Goal: Information Seeking & Learning: Learn about a topic

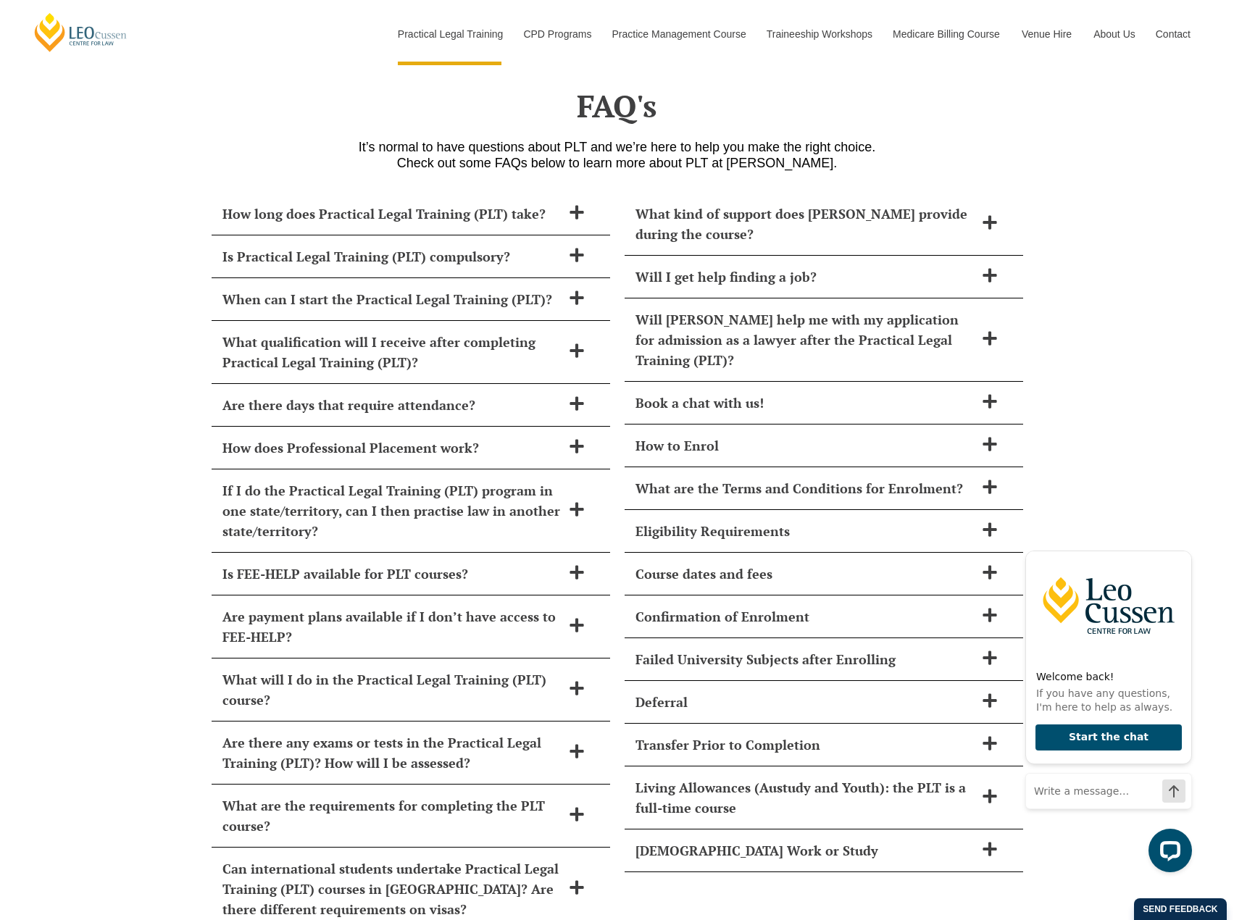
scroll to position [6232, 0]
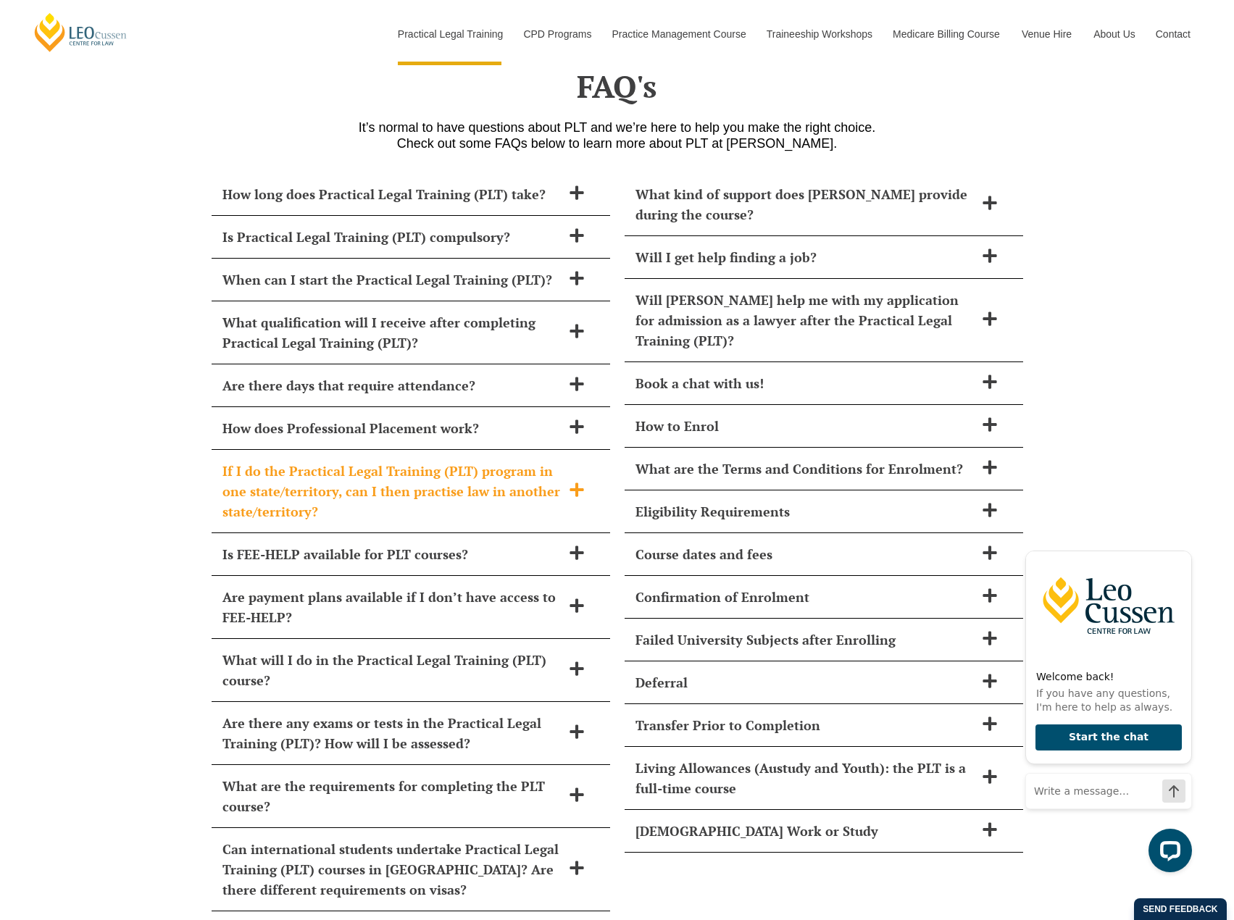
click at [436, 475] on h2 "If I do the Practical Legal Training (PLT) program in one state/territory, can …" at bounding box center [391, 491] width 339 height 61
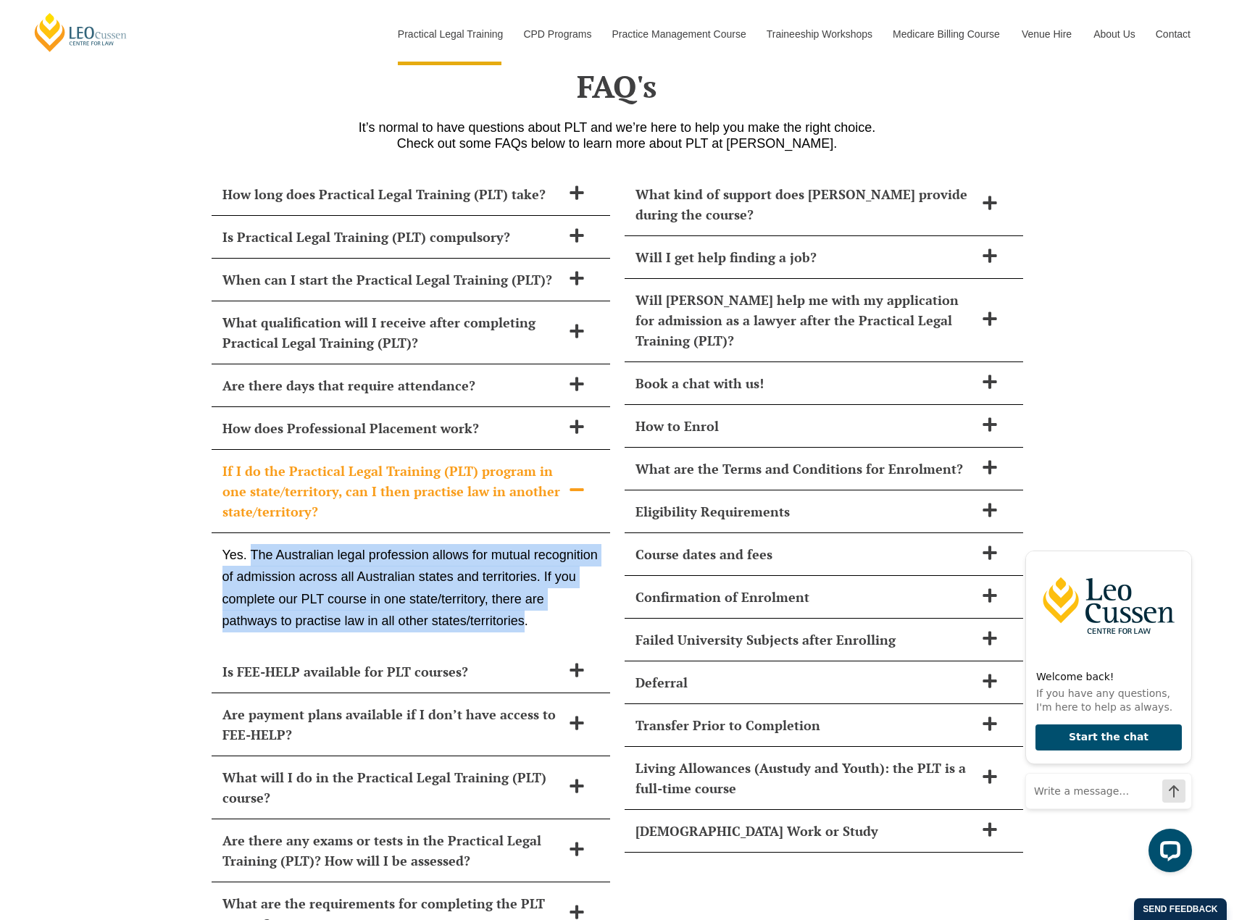
drag, startPoint x: 523, startPoint y: 580, endPoint x: 253, endPoint y: 514, distance: 278.0
click at [253, 544] on p "Yes. The Australian legal profession allows for mutual recognition of admission…" at bounding box center [410, 588] width 377 height 88
copy p "The Australian legal profession allows for mutual recognition of admission acro…"
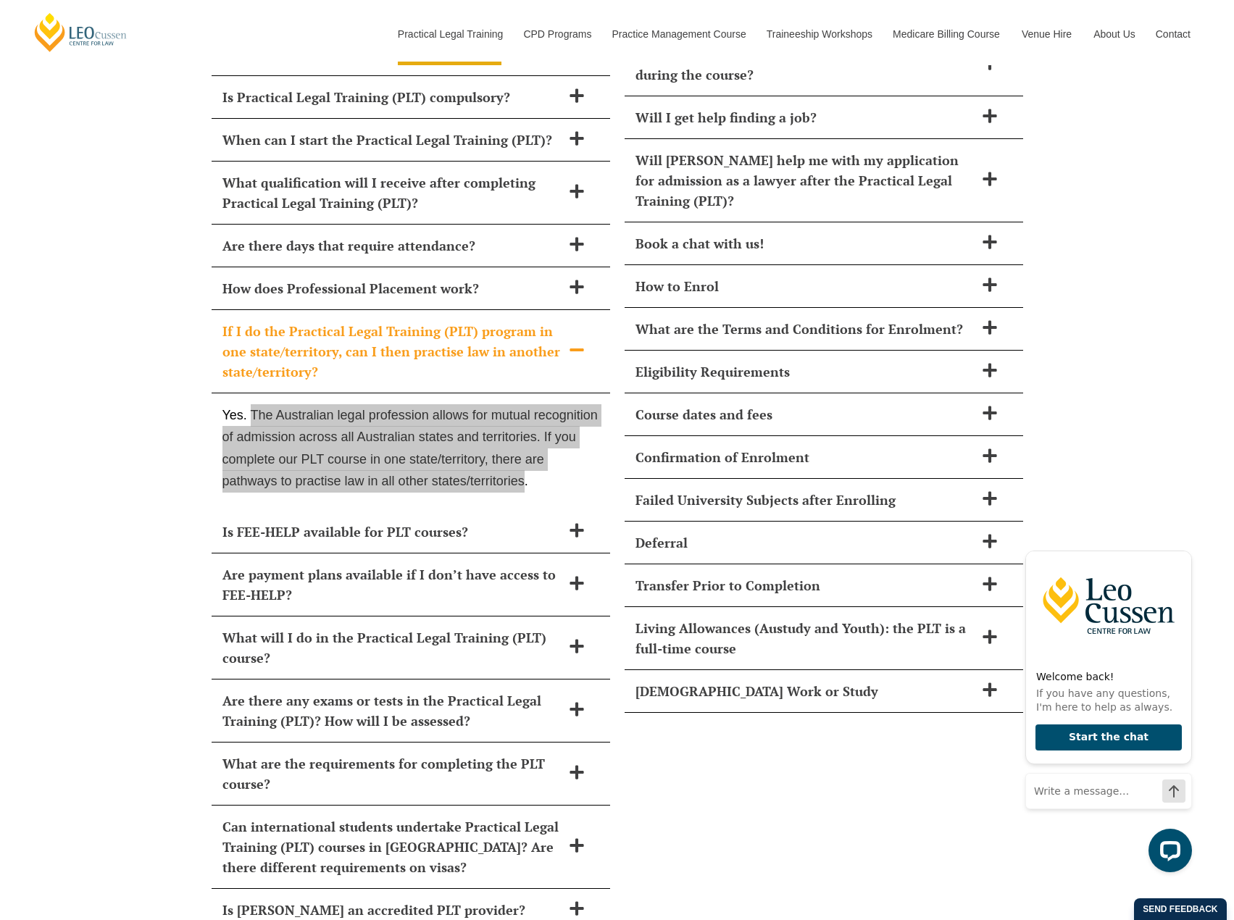
scroll to position [6377, 0]
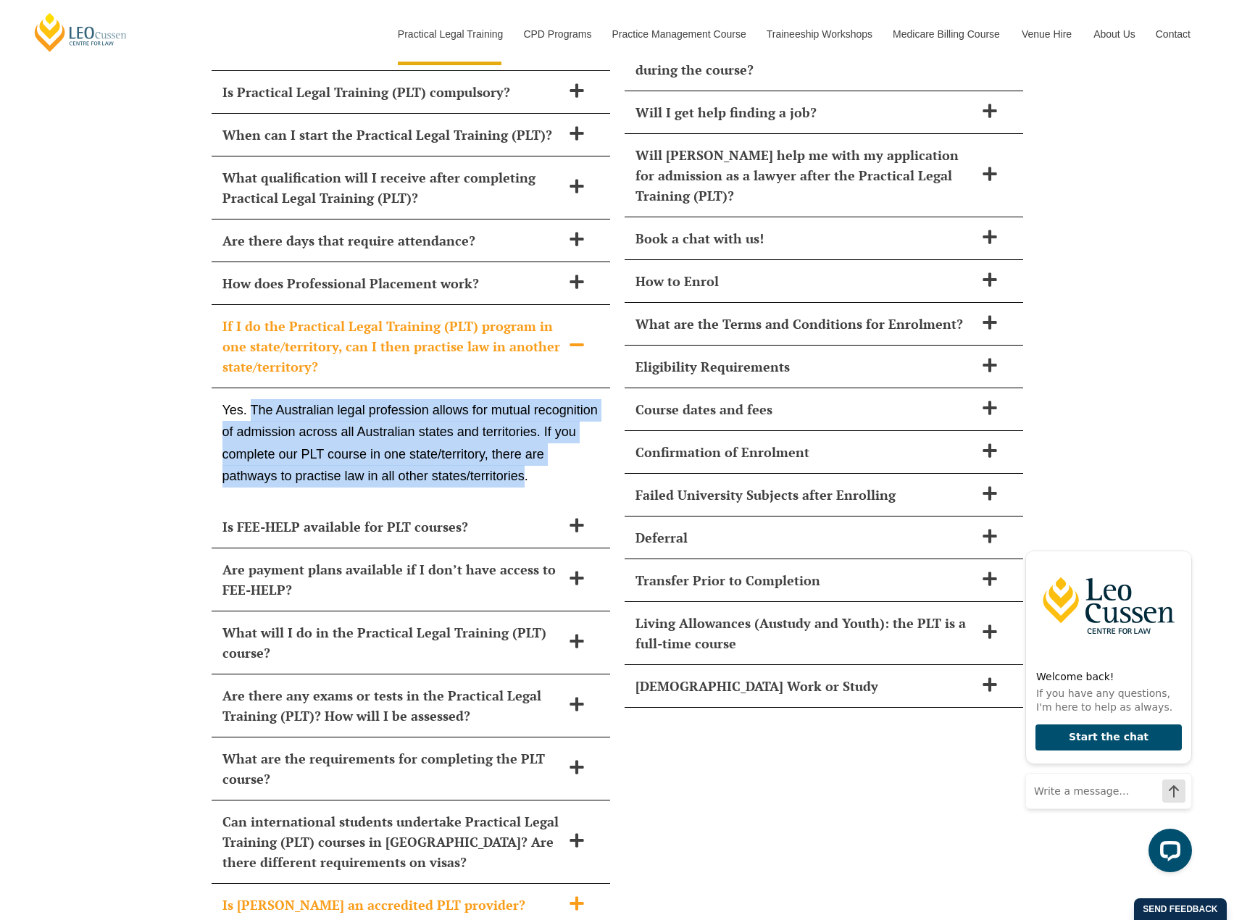
click at [588, 896] on span at bounding box center [577, 905] width 30 height 18
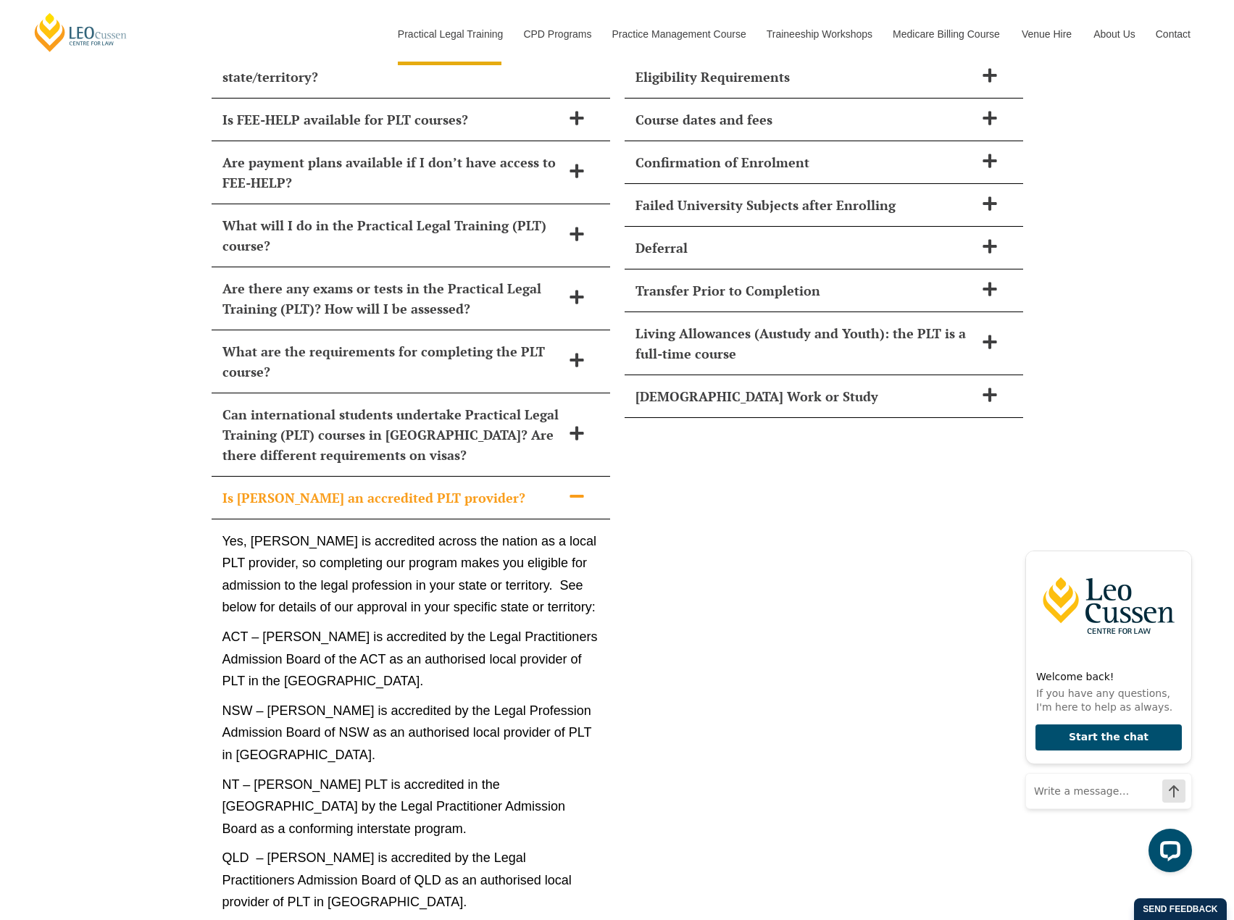
scroll to position [6739, 0]
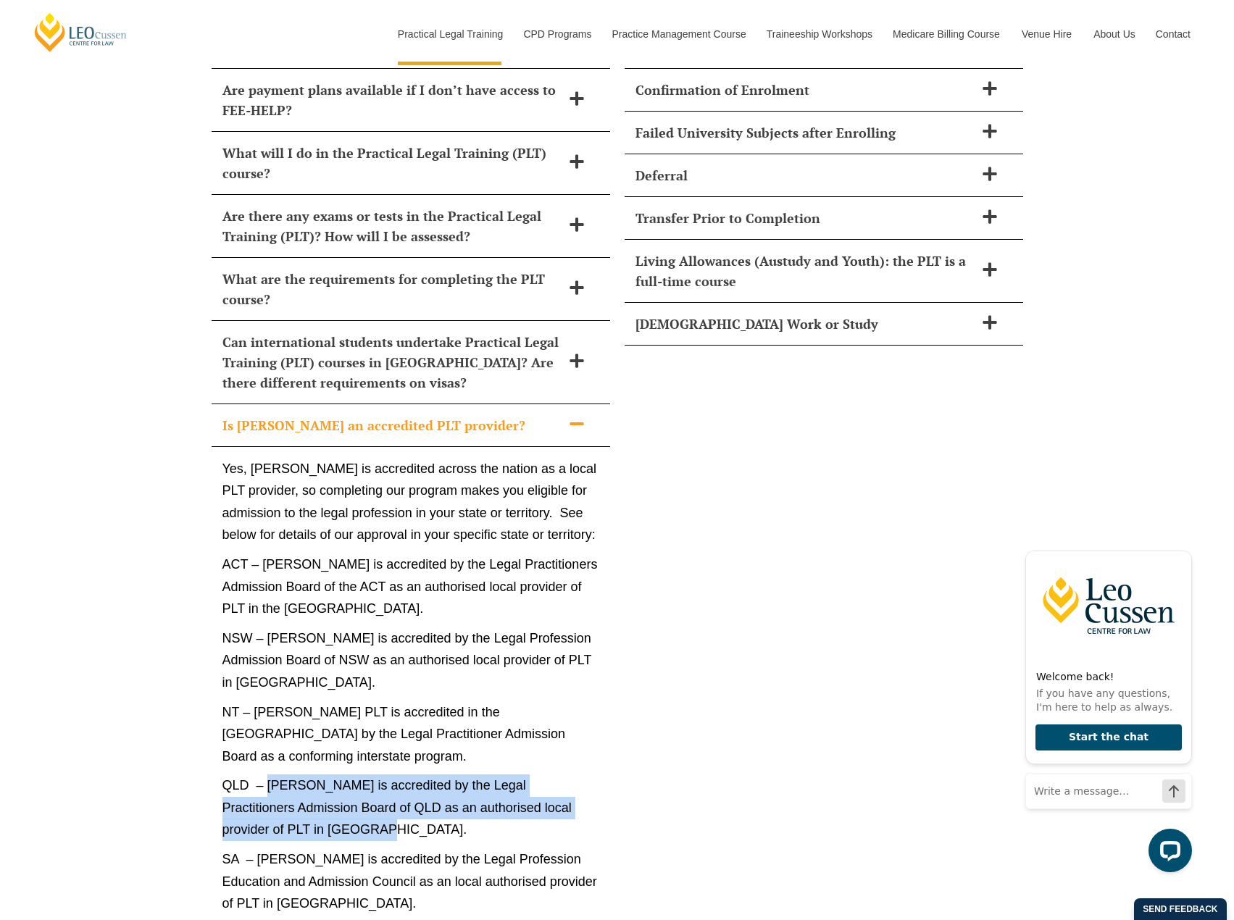
drag, startPoint x: 314, startPoint y: 791, endPoint x: 270, endPoint y: 744, distance: 64.1
click at [270, 775] on p "QLD – [PERSON_NAME] is accredited by the Legal Practitioners Admission Board of…" at bounding box center [410, 808] width 377 height 67
click at [280, 775] on p "QLD – [PERSON_NAME] is accredited by the Legal Practitioners Admission Board of…" at bounding box center [410, 808] width 377 height 67
drag, startPoint x: 303, startPoint y: 788, endPoint x: 270, endPoint y: 746, distance: 52.6
click at [270, 775] on p "QLD – [PERSON_NAME] is accredited by the Legal Practitioners Admission Board of…" at bounding box center [410, 808] width 377 height 67
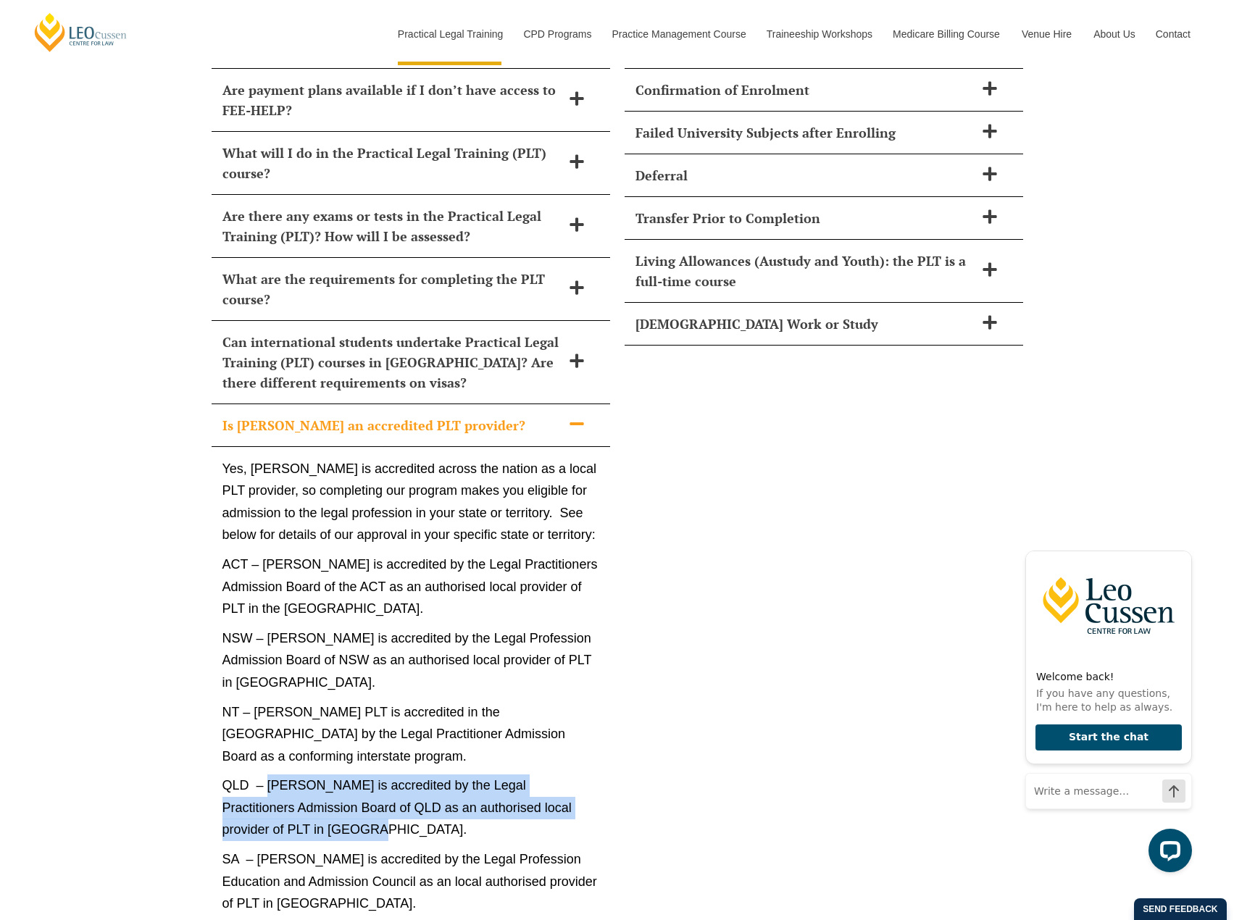
copy p "[PERSON_NAME] is accredited by the Legal Practitioners Admission Board of QLD a…"
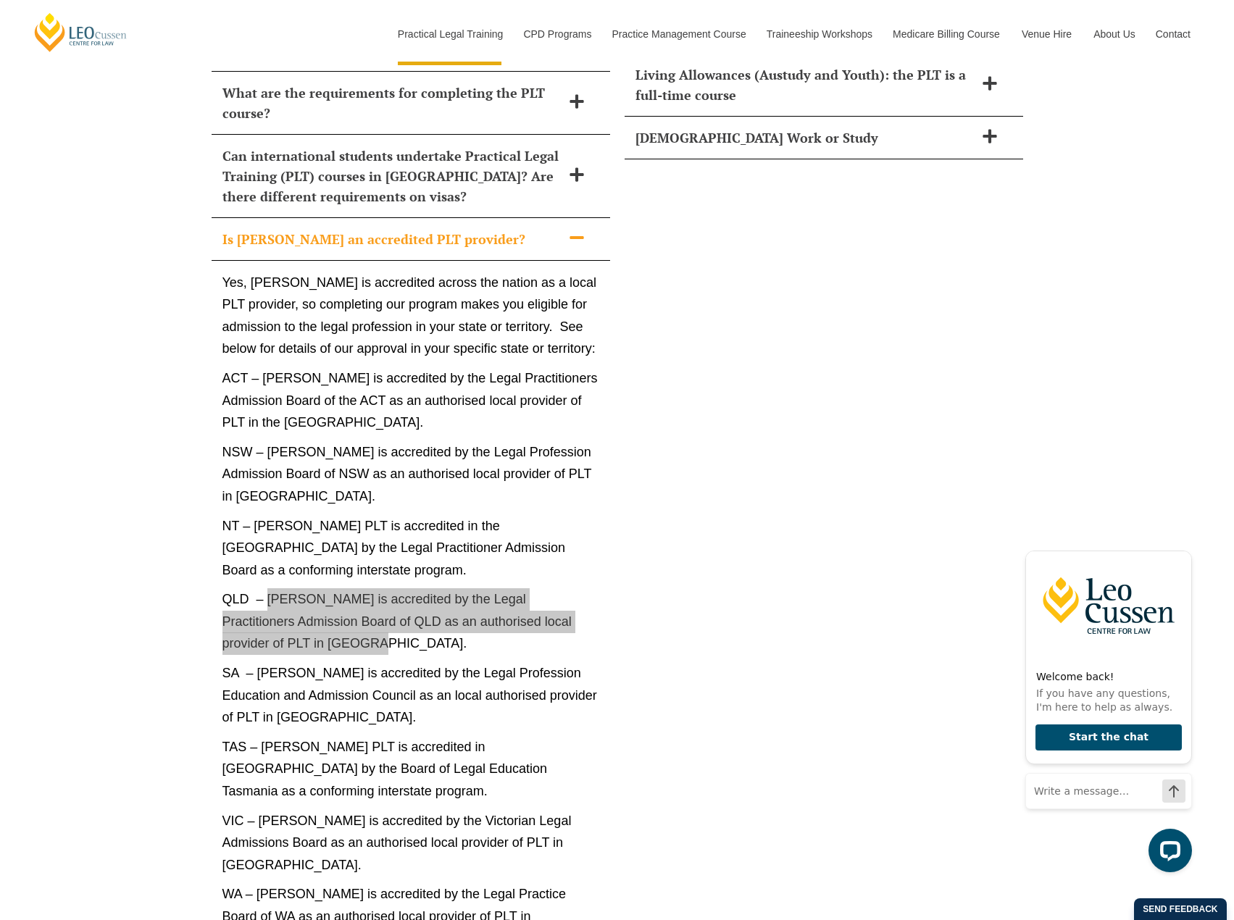
scroll to position [6956, 0]
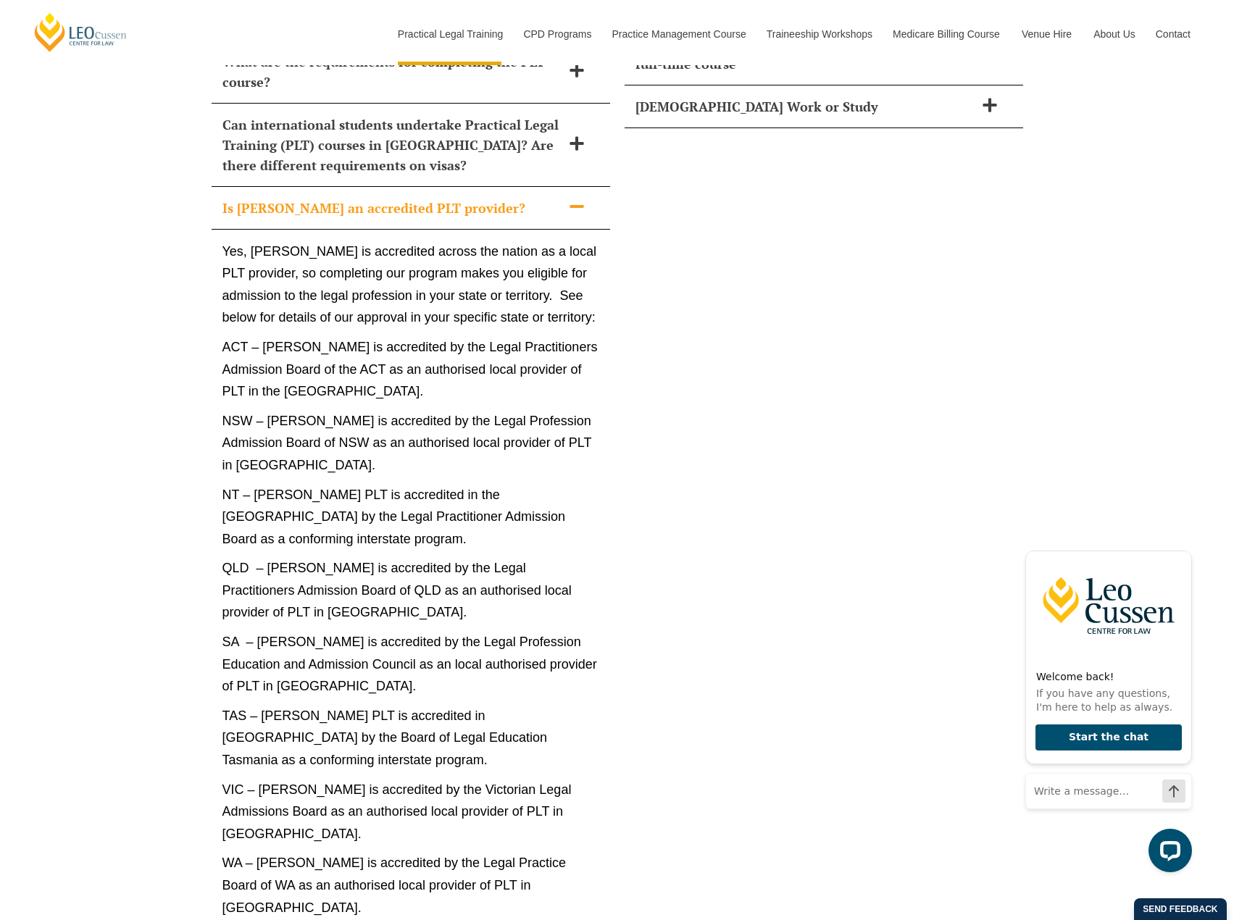
click at [581, 199] on icon at bounding box center [577, 207] width 16 height 16
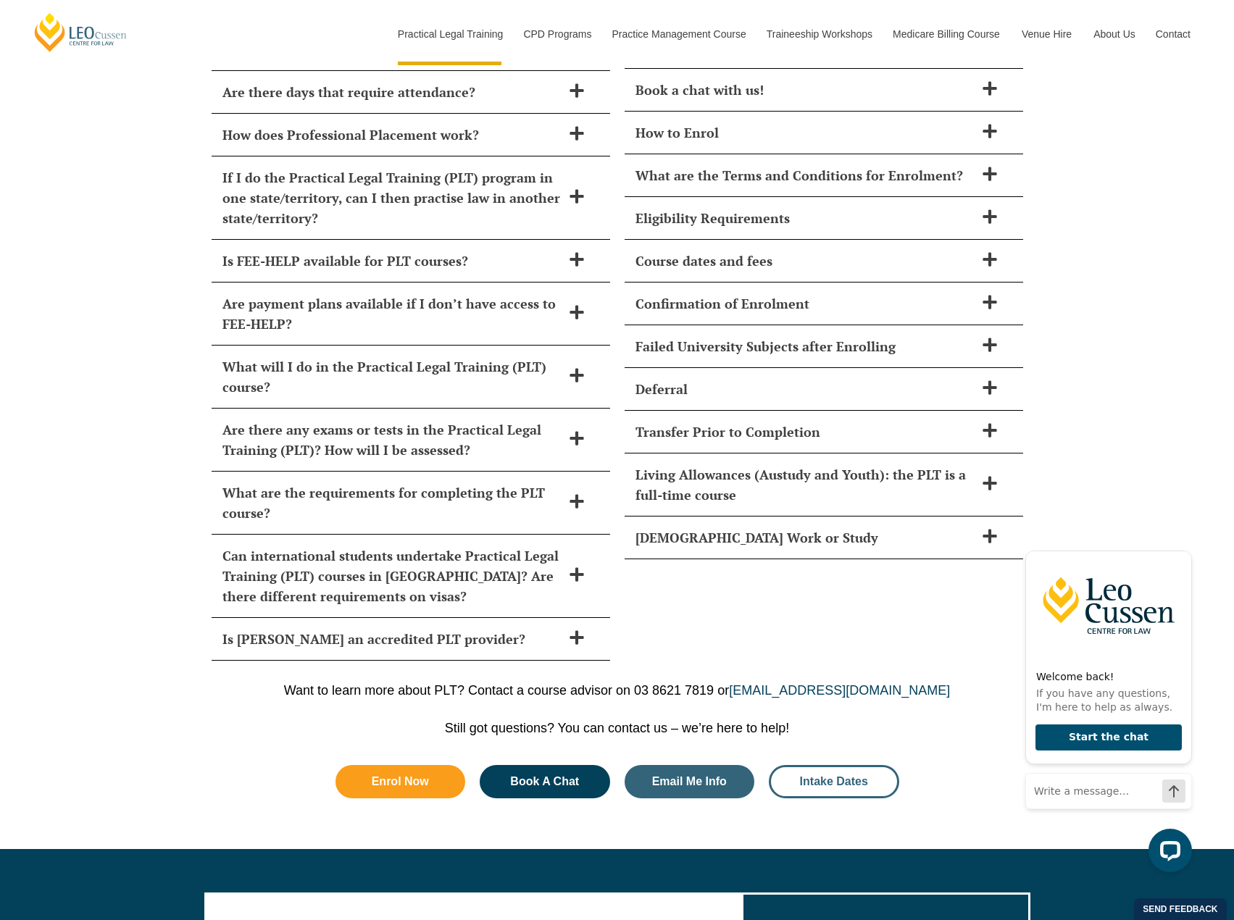
scroll to position [6232, 0]
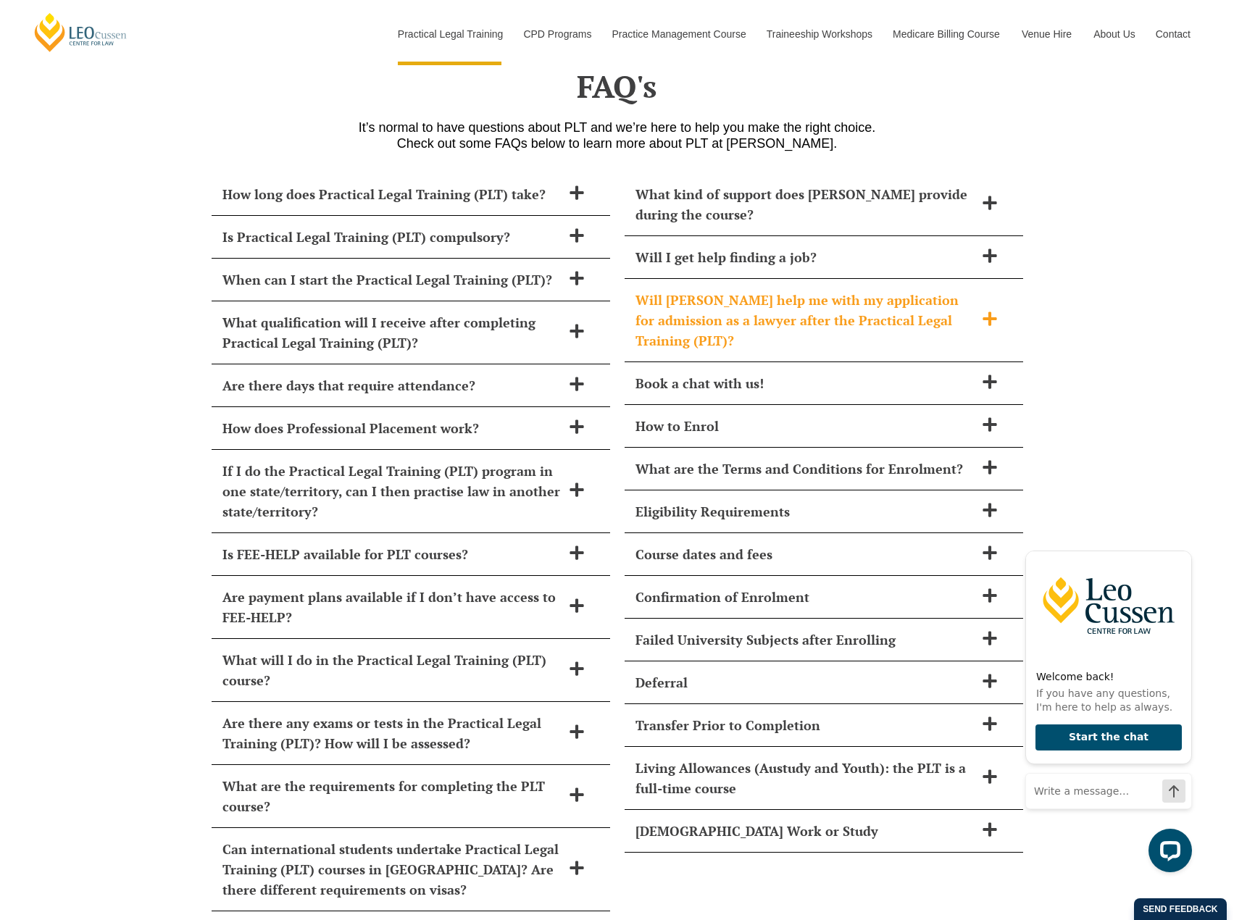
click at [835, 296] on h2 "Will [PERSON_NAME] help me with my application for admission as a lawyer after …" at bounding box center [804, 320] width 339 height 61
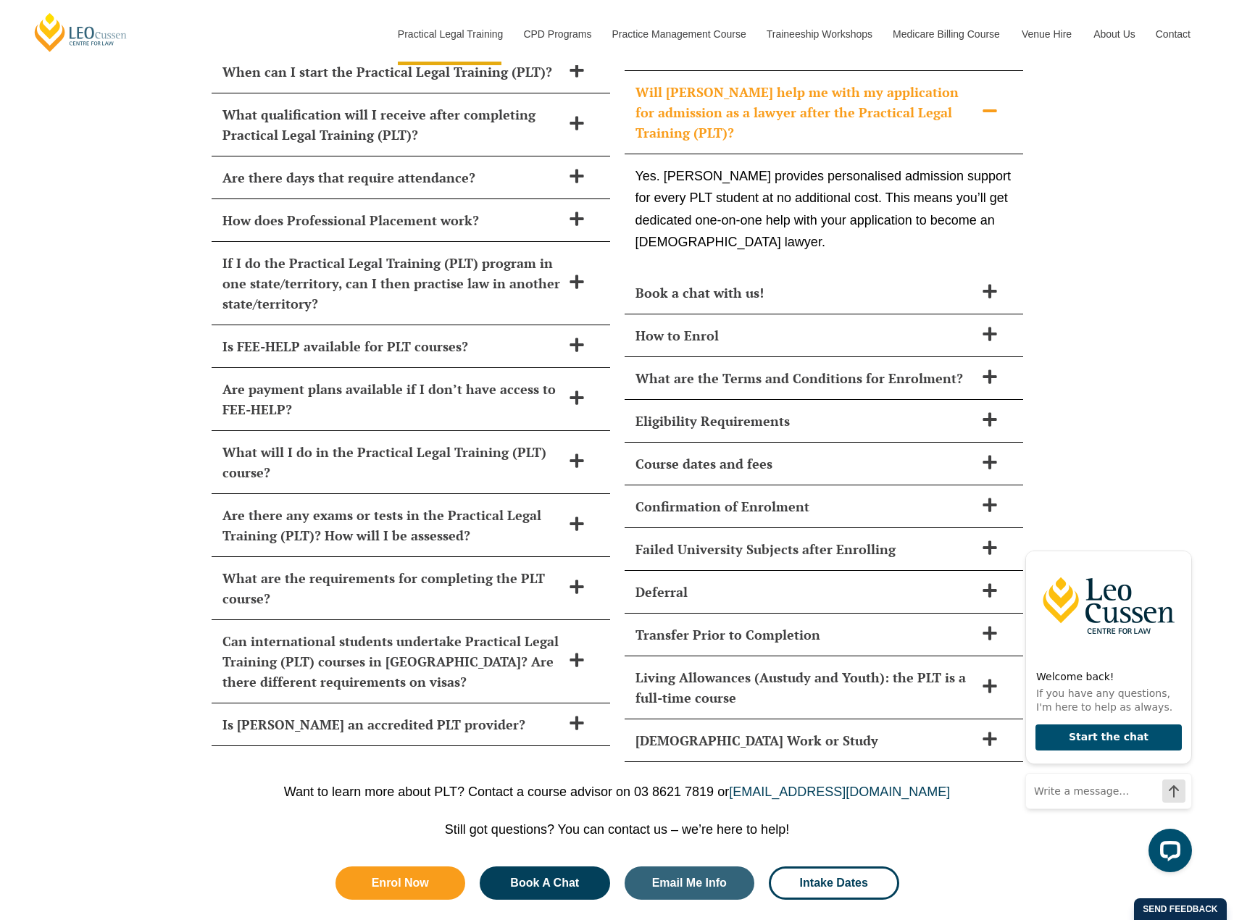
scroll to position [6449, 0]
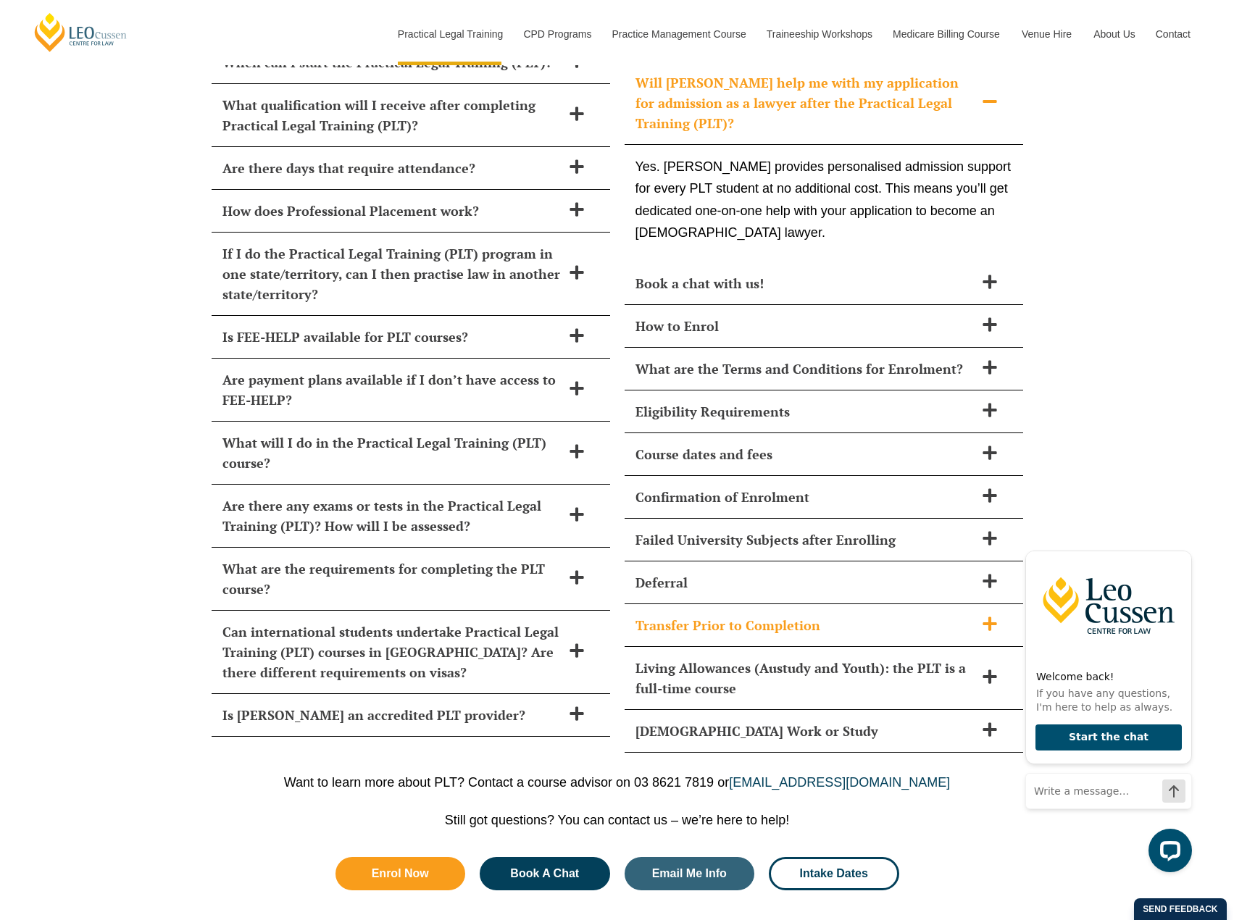
click at [711, 615] on h2 "Transfer Prior to Completion" at bounding box center [804, 625] width 339 height 20
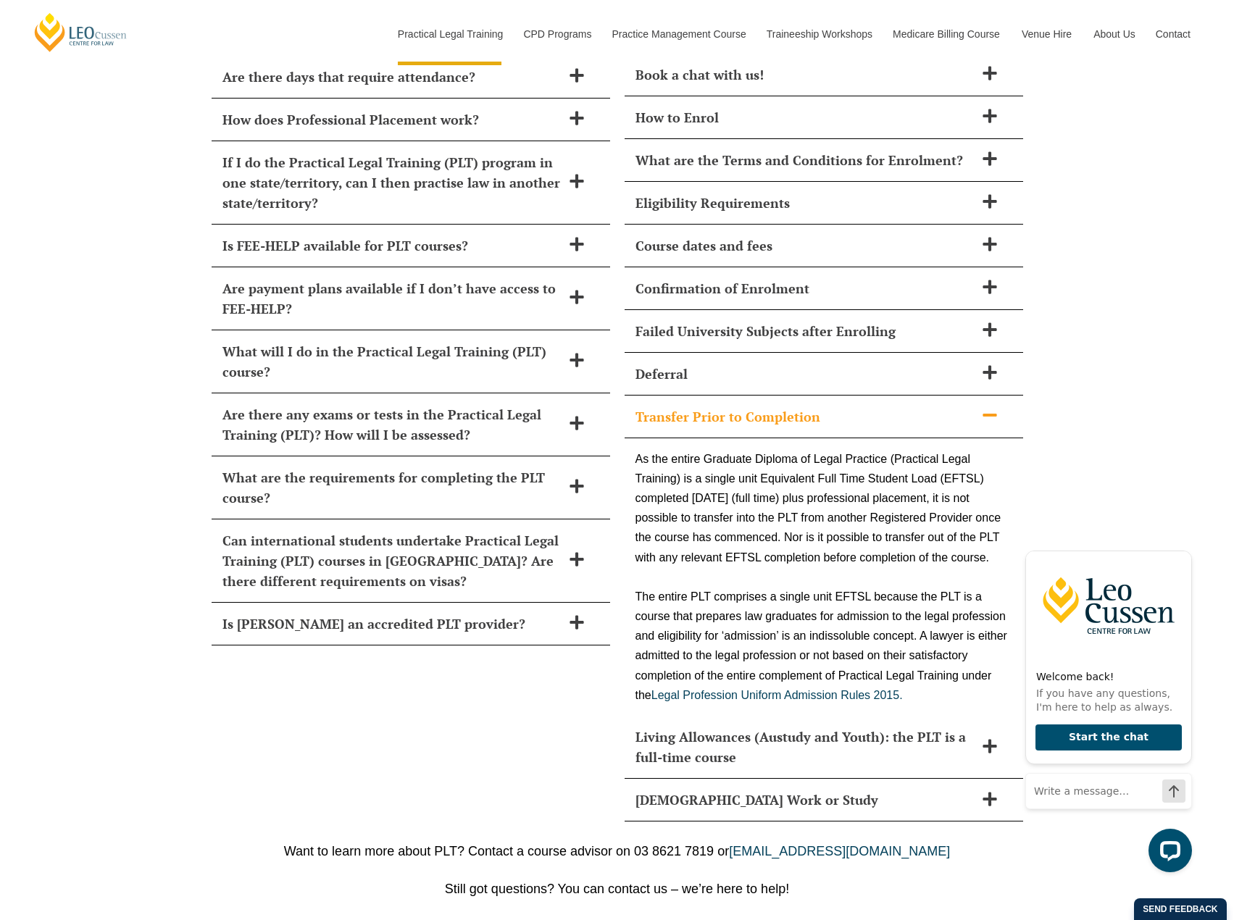
scroll to position [6667, 0]
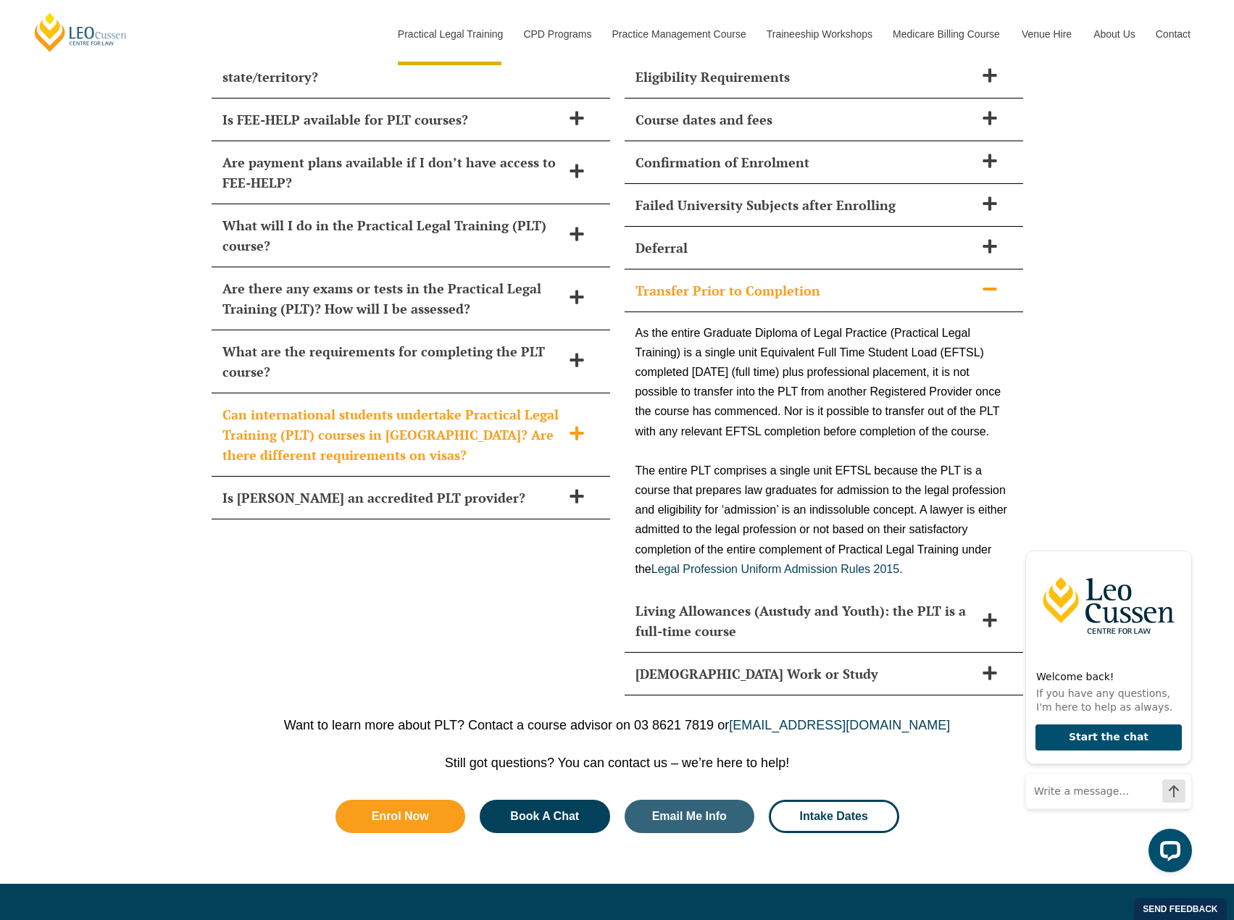
click at [423, 415] on h2 "Can international students undertake Practical Legal Training (PLT) courses in …" at bounding box center [391, 434] width 339 height 61
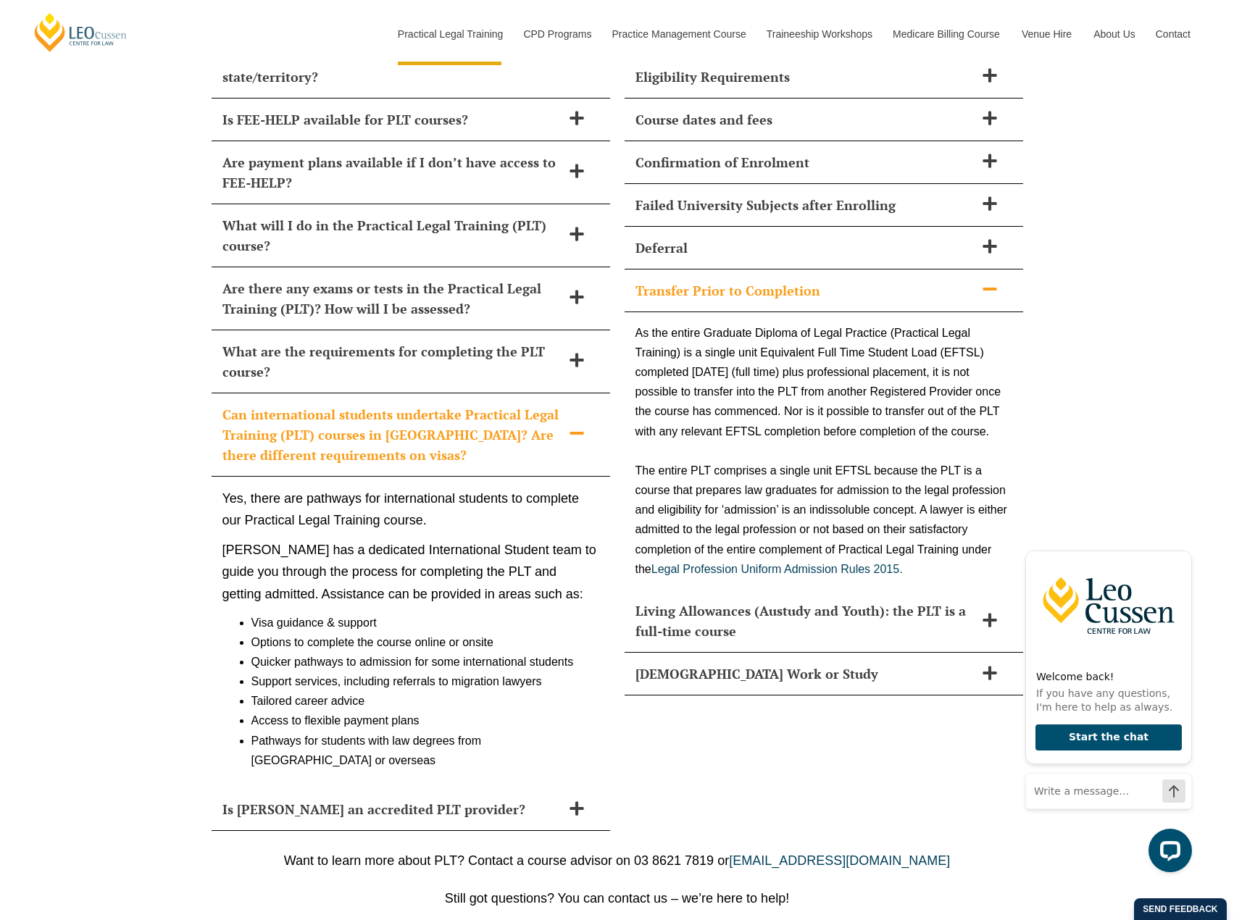
click at [423, 415] on h2 "Can international students undertake Practical Legal Training (PLT) courses in …" at bounding box center [391, 434] width 339 height 61
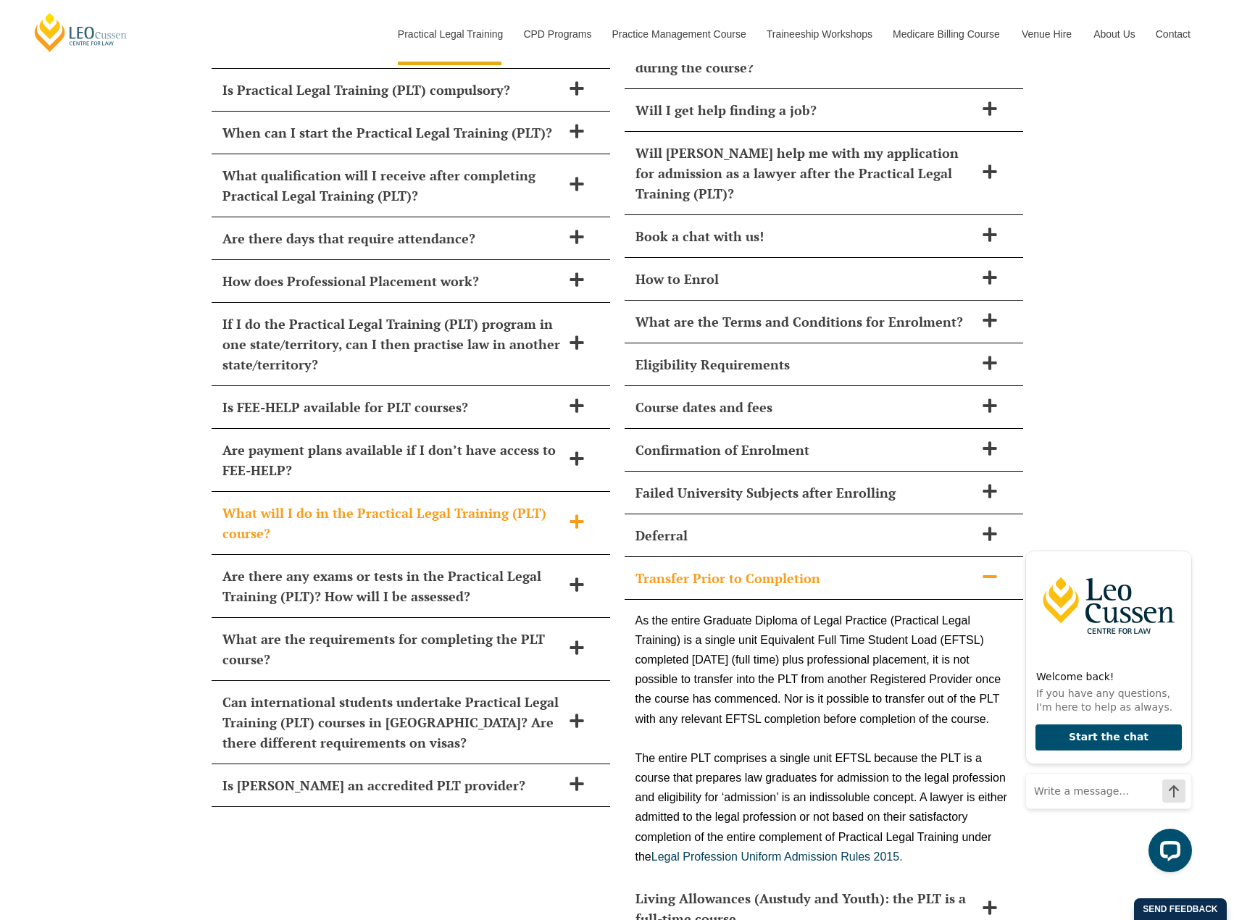
scroll to position [6377, 0]
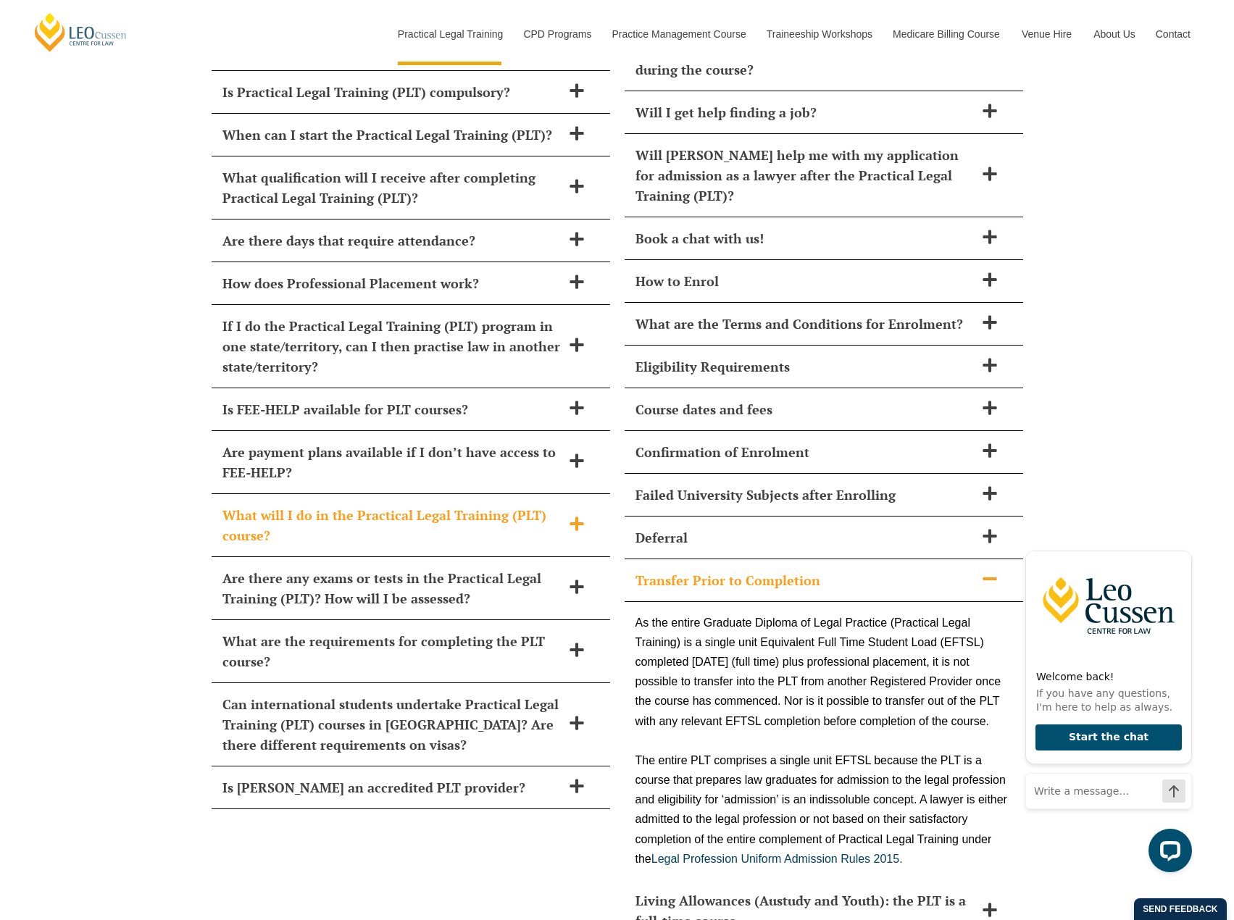
click at [412, 316] on h2 "If I do the Practical Legal Training (PLT) program in one state/territory, can …" at bounding box center [391, 346] width 339 height 61
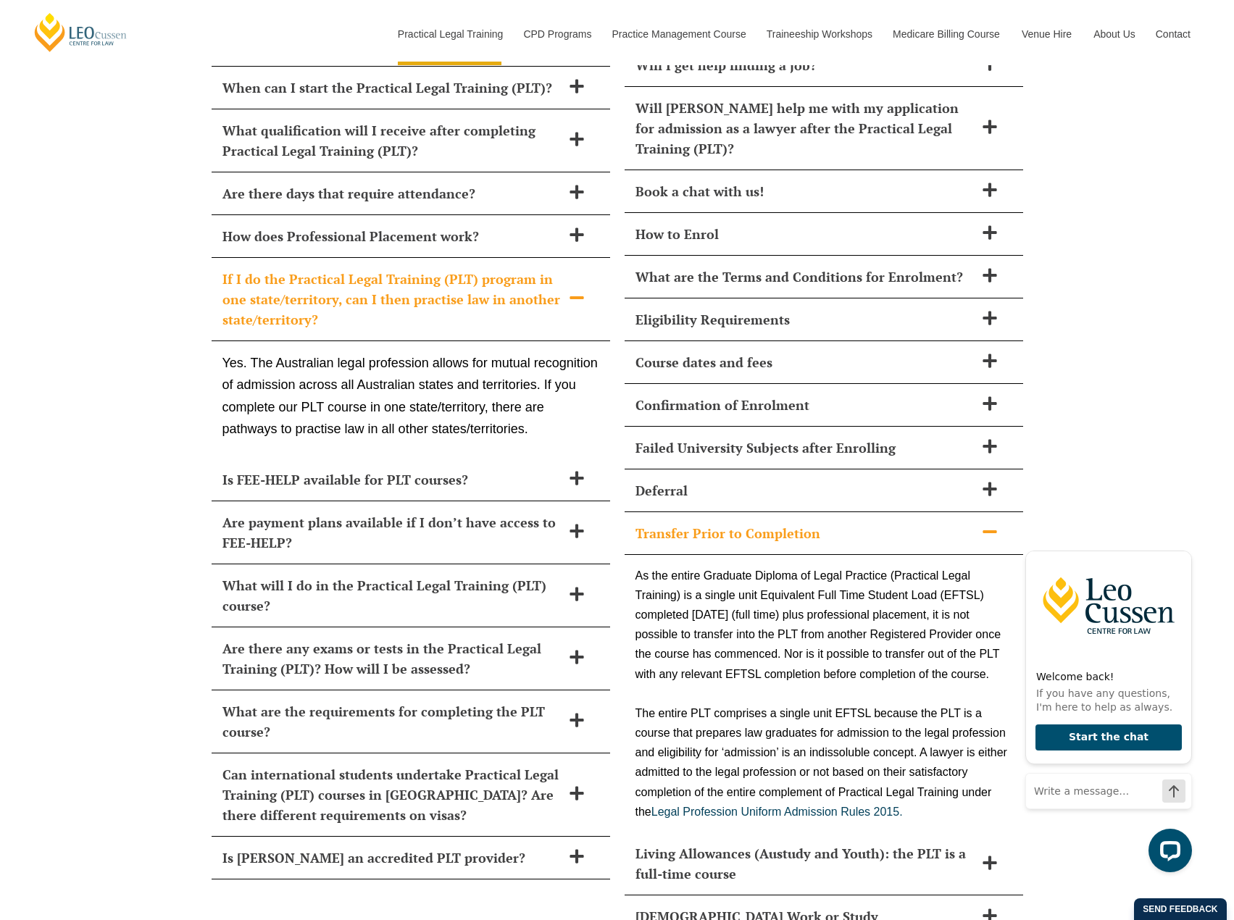
scroll to position [6449, 0]
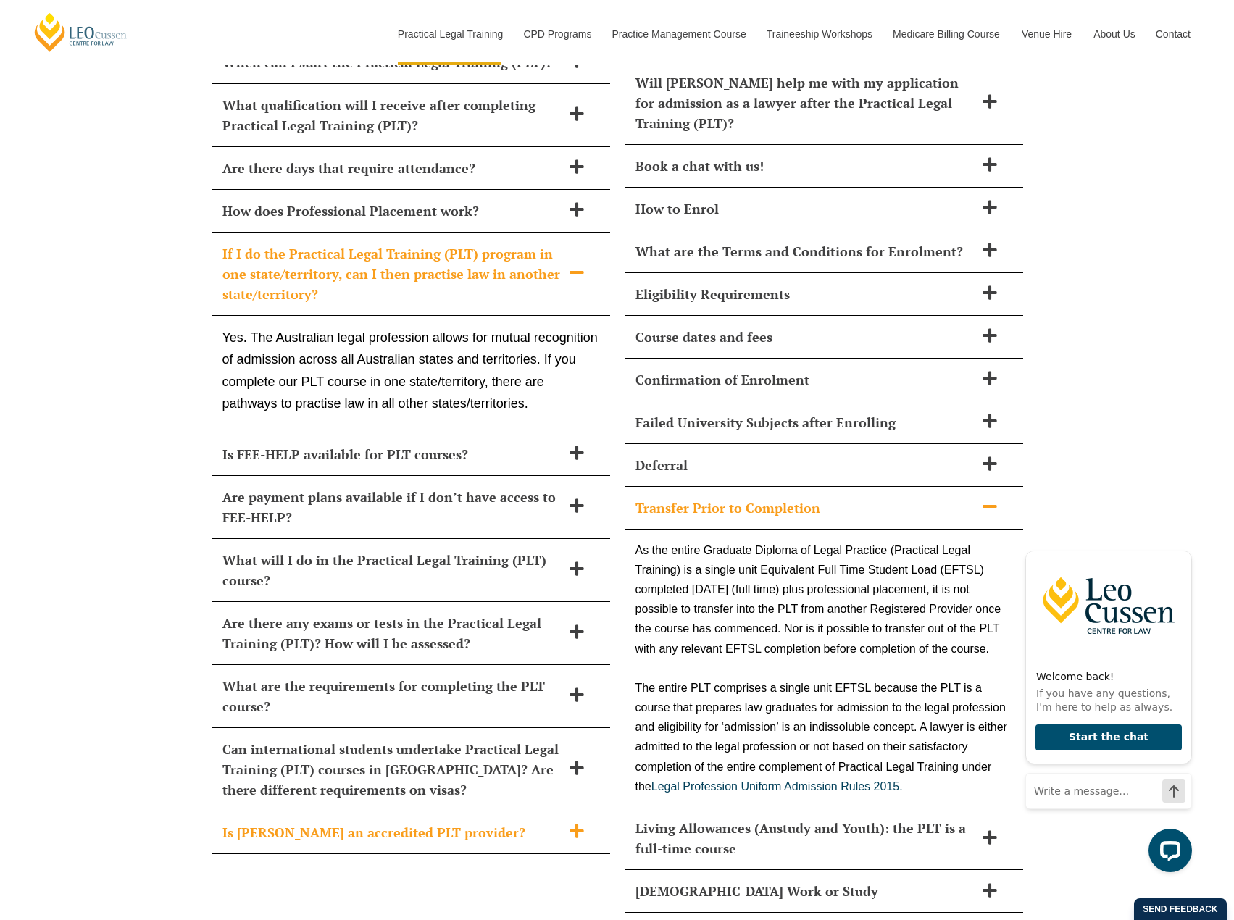
click at [301, 822] on h2 "Is [PERSON_NAME] an accredited PLT provider?" at bounding box center [391, 832] width 339 height 20
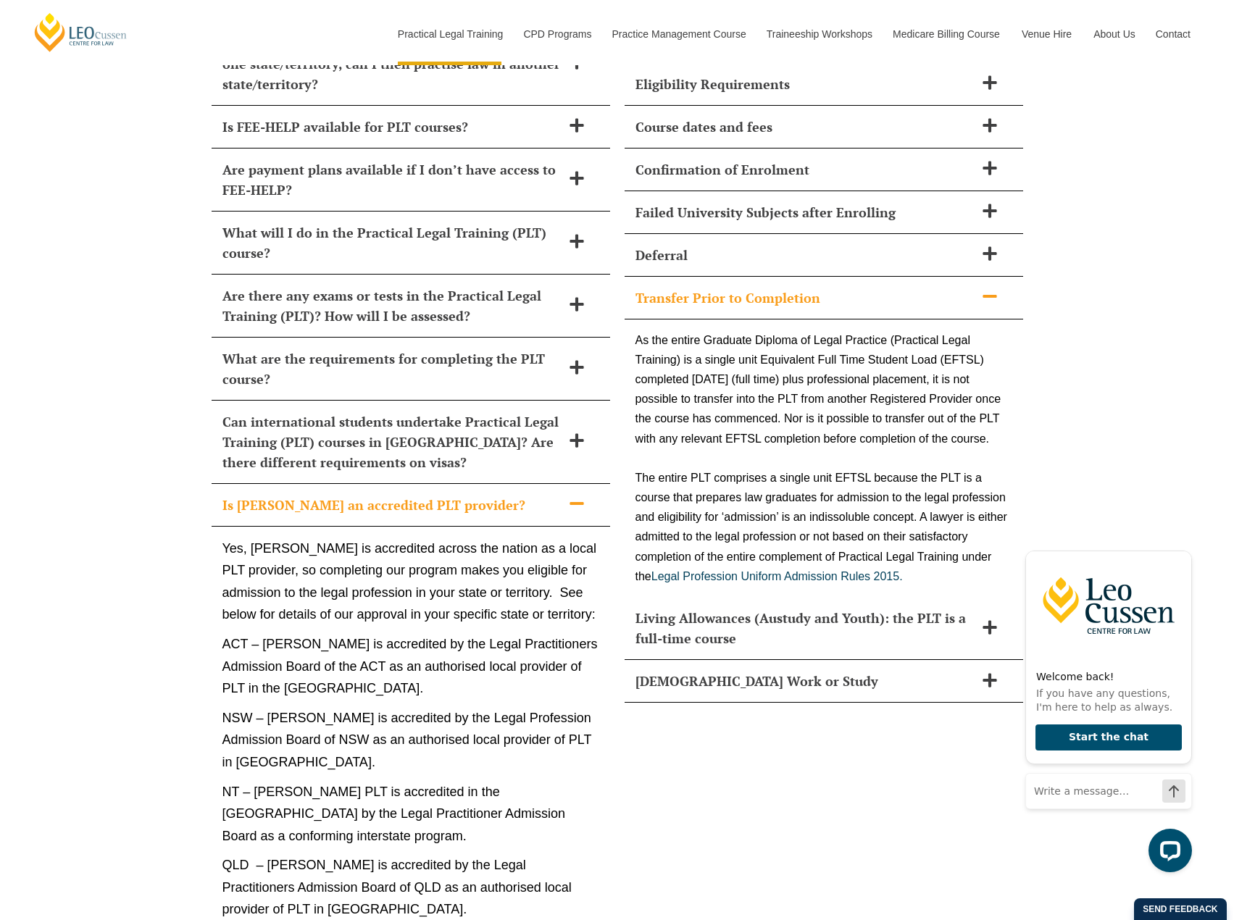
scroll to position [6667, 0]
